Goal: Information Seeking & Learning: Learn about a topic

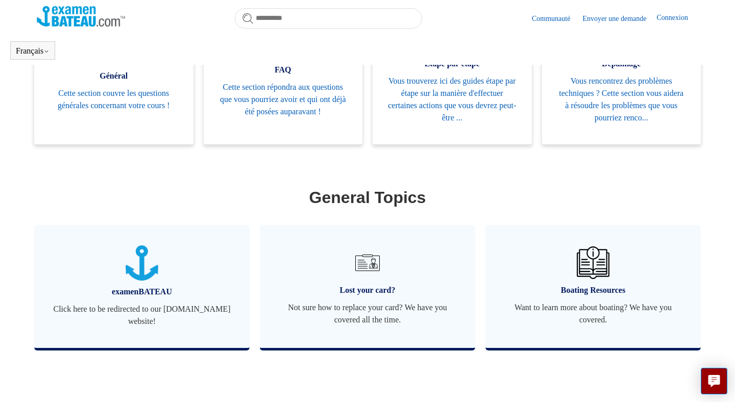
scroll to position [233, 0]
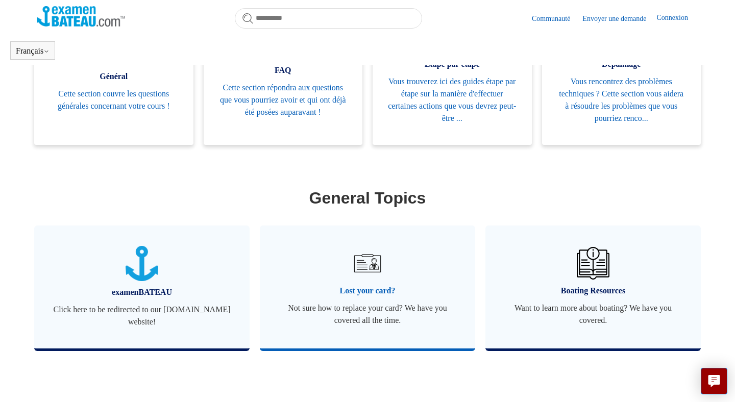
click at [341, 270] on link "Lost your card? Not sure how to replace your card? We have you covered all the …" at bounding box center [368, 287] width 216 height 123
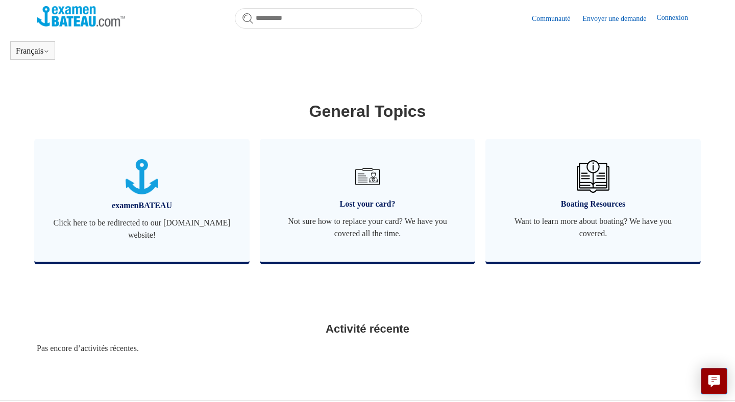
scroll to position [361, 0]
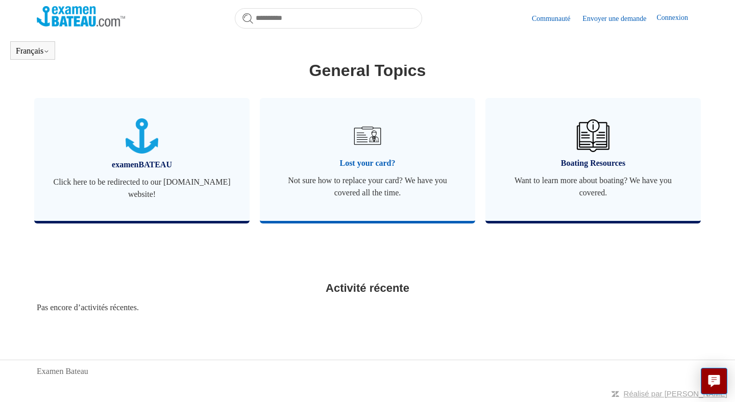
click at [384, 154] on link "Lost your card? Not sure how to replace your card? We have you covered all the …" at bounding box center [368, 159] width 216 height 123
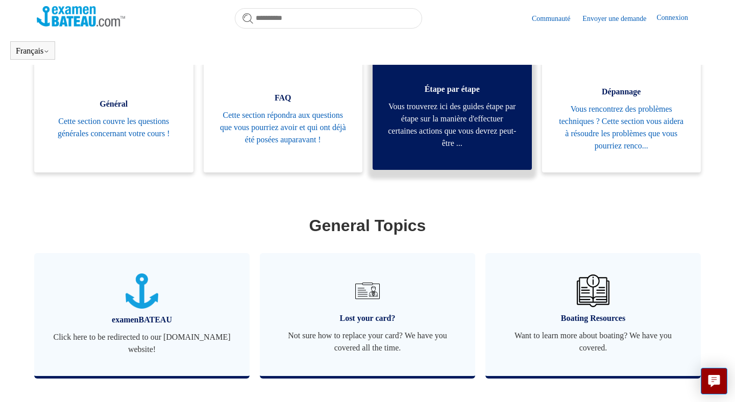
click at [426, 170] on link "Étape par étape Vous trouverez ici des guides étape par étape sur la manière d'…" at bounding box center [452, 114] width 159 height 112
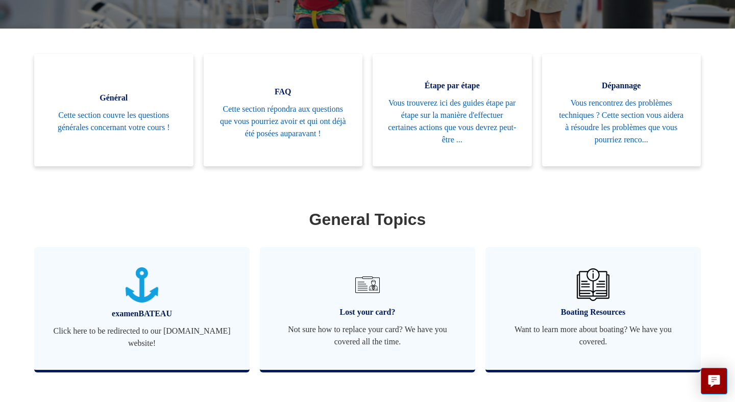
scroll to position [354, 0]
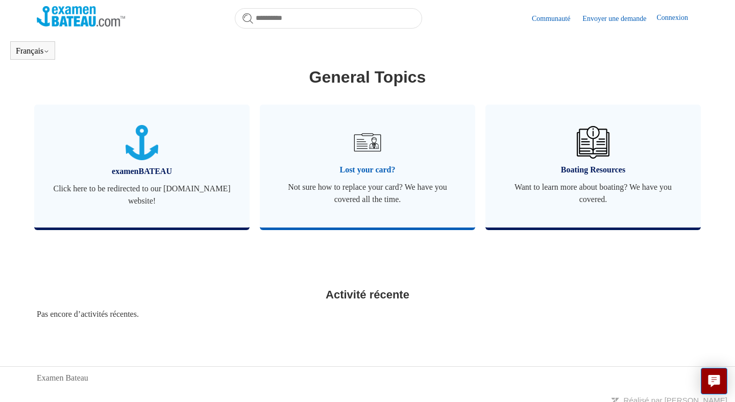
click at [373, 178] on link "Lost your card? Not sure how to replace your card? We have you covered all the …" at bounding box center [368, 166] width 216 height 123
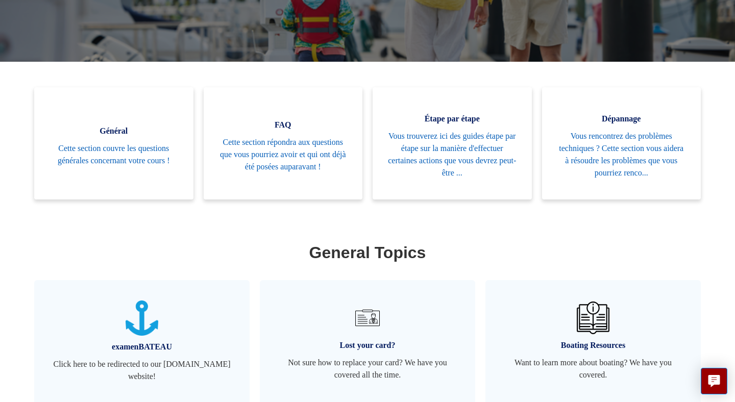
scroll to position [343, 0]
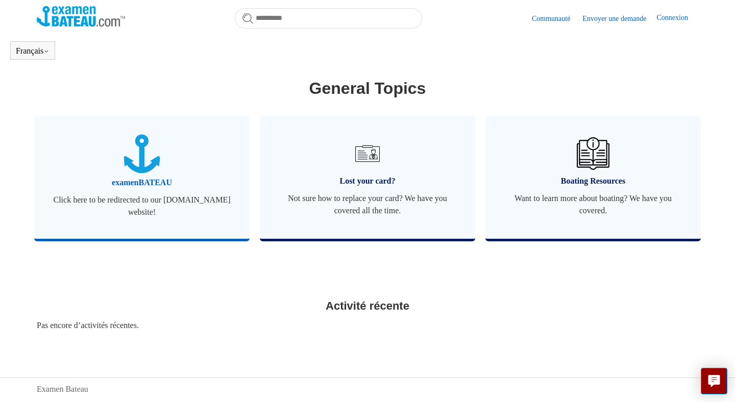
click at [89, 187] on span "examenBATEAU" at bounding box center [142, 183] width 185 height 12
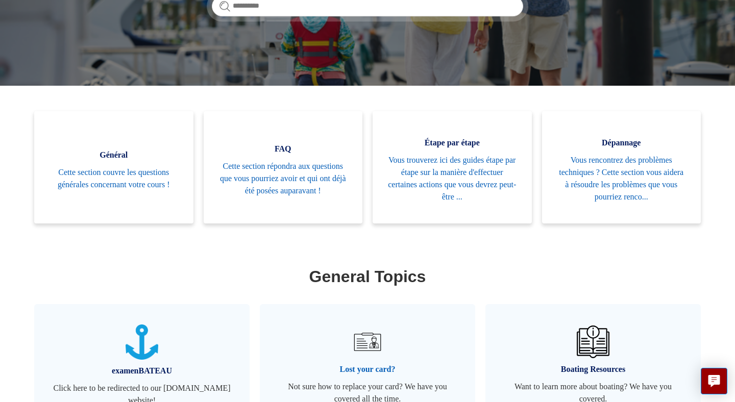
scroll to position [0, 0]
